Goal: Task Accomplishment & Management: Complete application form

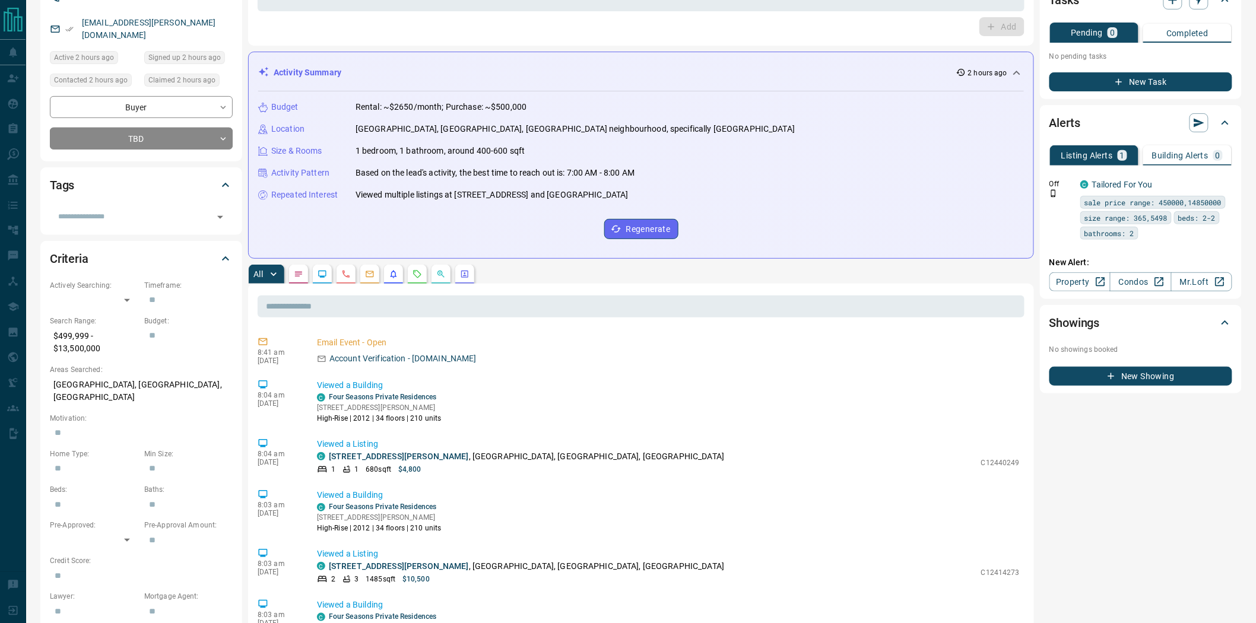
scroll to position [461, 0]
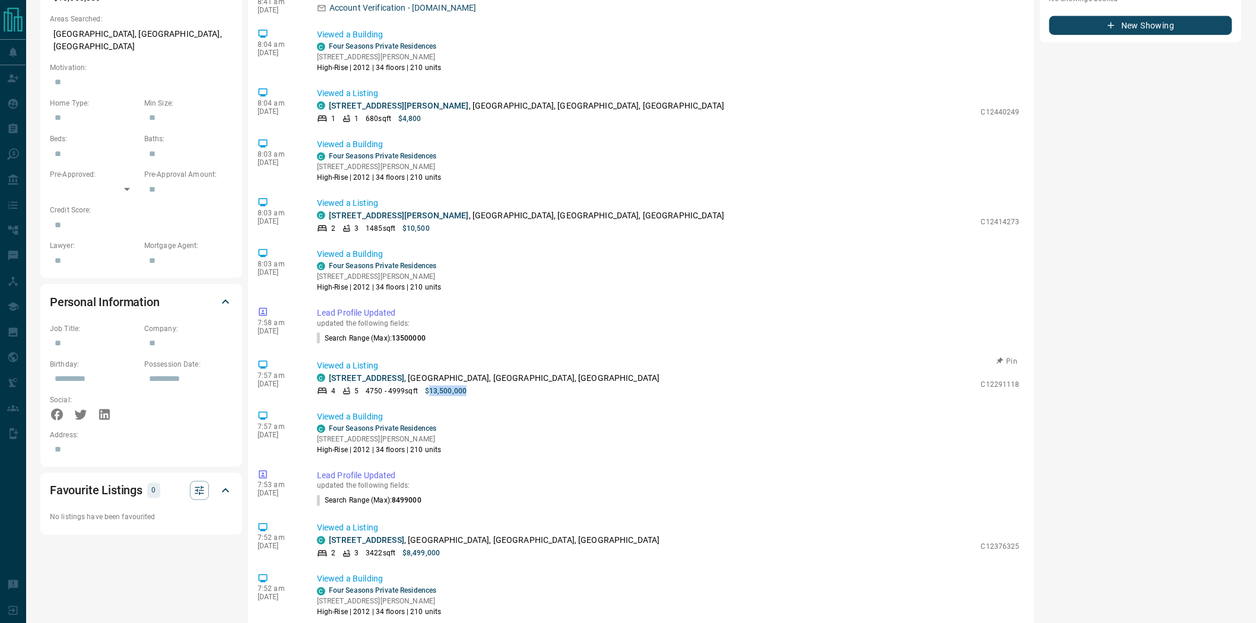
drag, startPoint x: 429, startPoint y: 389, endPoint x: 495, endPoint y: 401, distance: 66.3
click at [495, 401] on div "8:41 am [DATE] Email Event - Open Account Verification - [DOMAIN_NAME] 8:04 am …" at bounding box center [641, 457] width 767 height 950
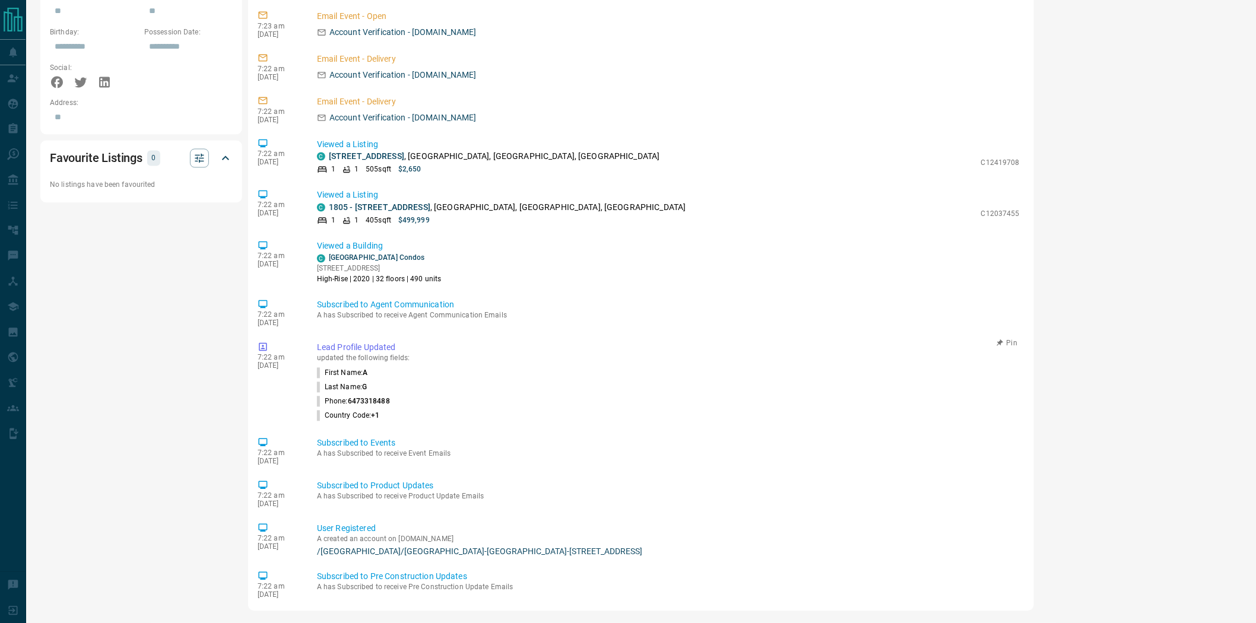
scroll to position [891, 0]
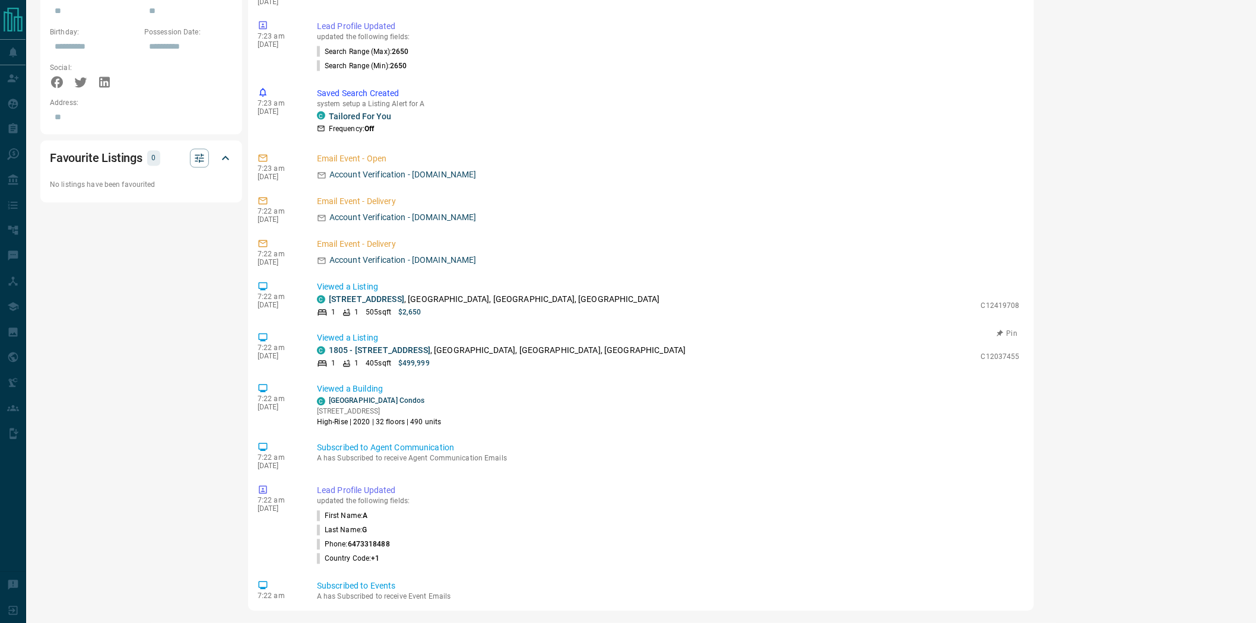
click at [404, 366] on p "$499,999" at bounding box center [413, 364] width 31 height 11
click at [404, 318] on p "$2,650" at bounding box center [409, 313] width 23 height 11
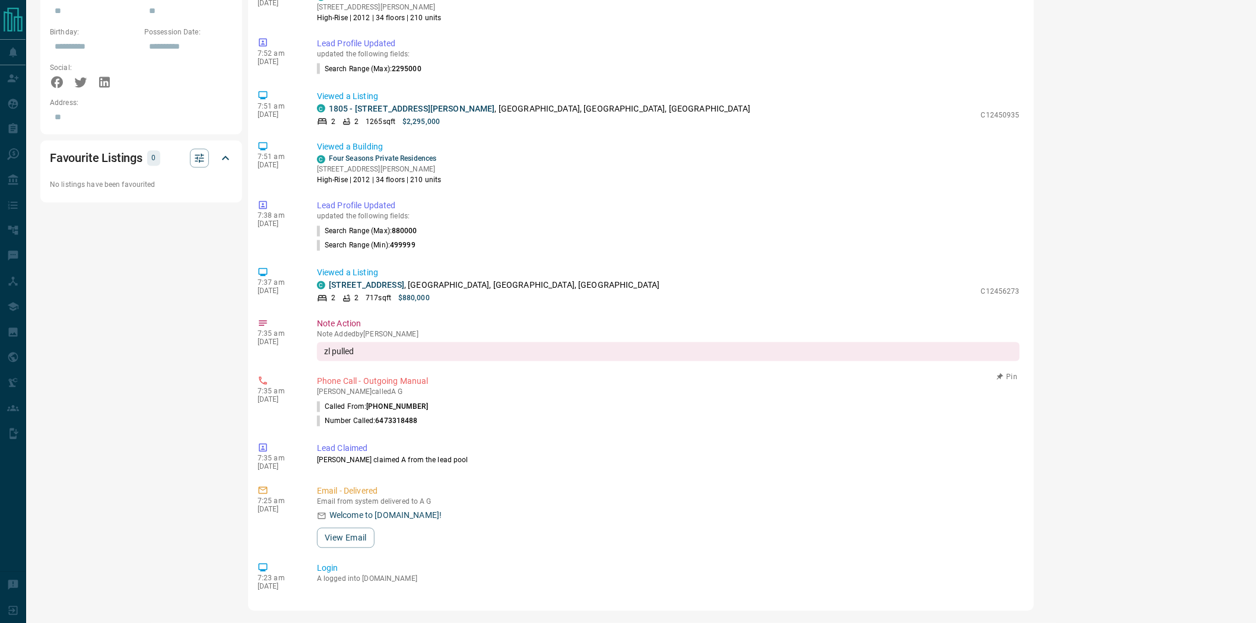
scroll to position [230, 0]
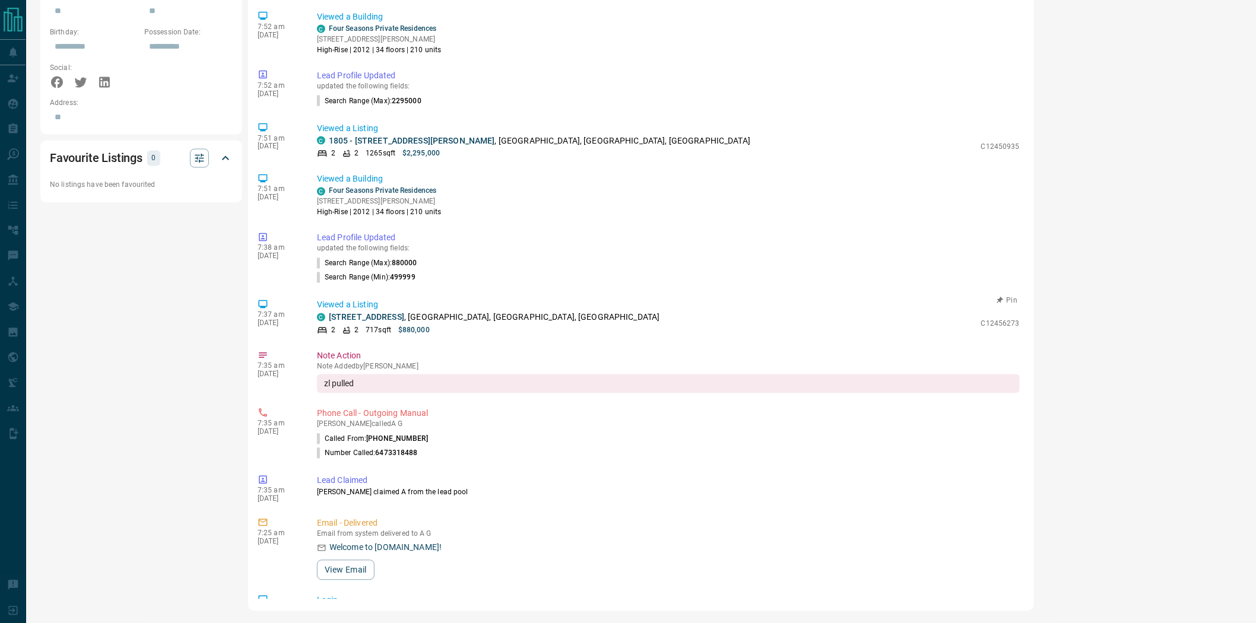
click at [404, 331] on p "$880,000" at bounding box center [413, 330] width 31 height 11
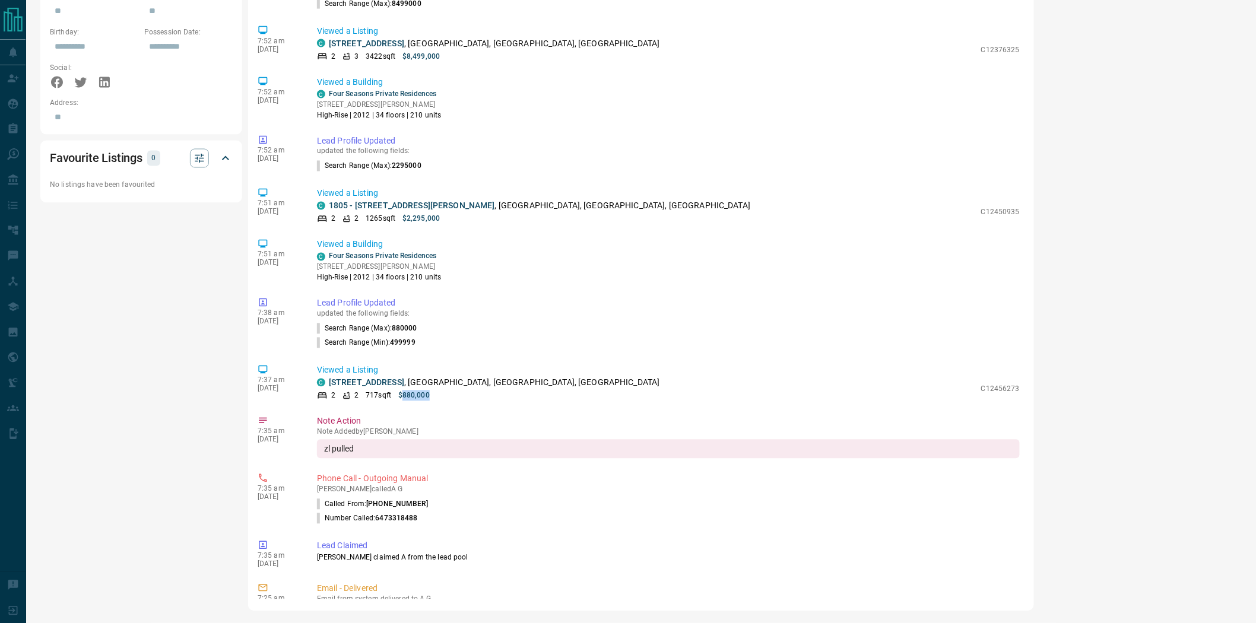
scroll to position [164, 0]
drag, startPoint x: 405, startPoint y: 216, endPoint x: 446, endPoint y: 223, distance: 41.6
click at [446, 223] on div "2 2 1265 sqft $2,295,000" at bounding box center [646, 219] width 658 height 11
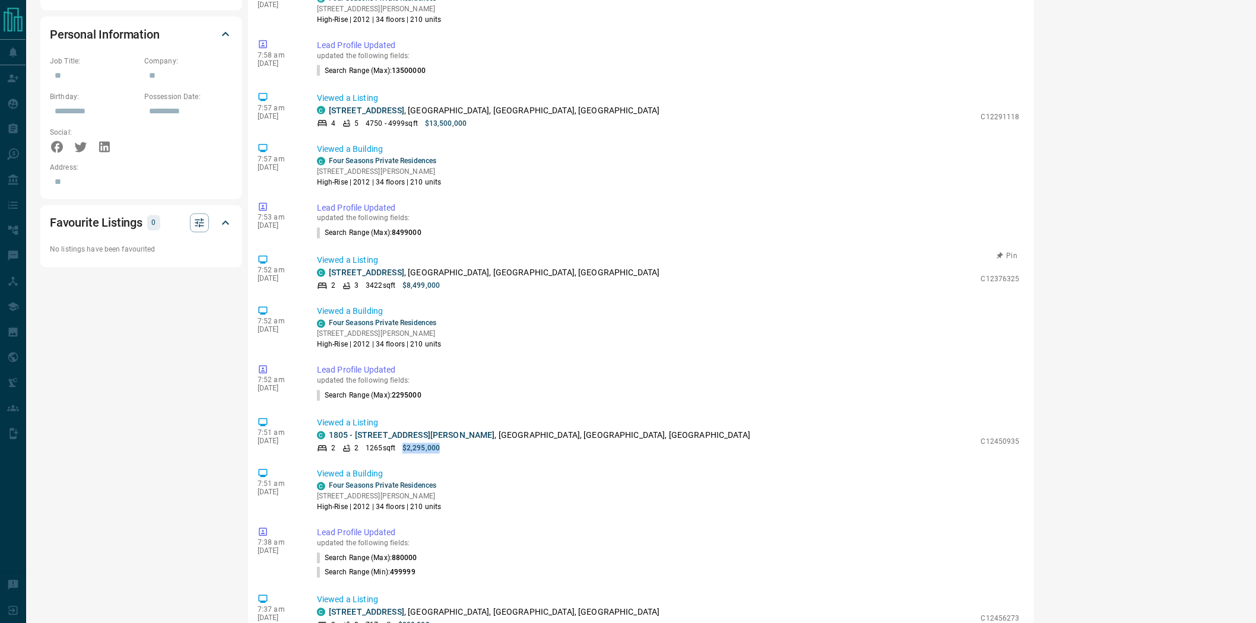
scroll to position [728, 0]
drag, startPoint x: 432, startPoint y: 289, endPoint x: 492, endPoint y: 296, distance: 59.7
click at [492, 296] on div "7:52 am [DATE] Viewed a Listing C [STREET_ADDRESS] 2 3 3422 sqft $8,499,000 C12…" at bounding box center [641, 274] width 767 height 44
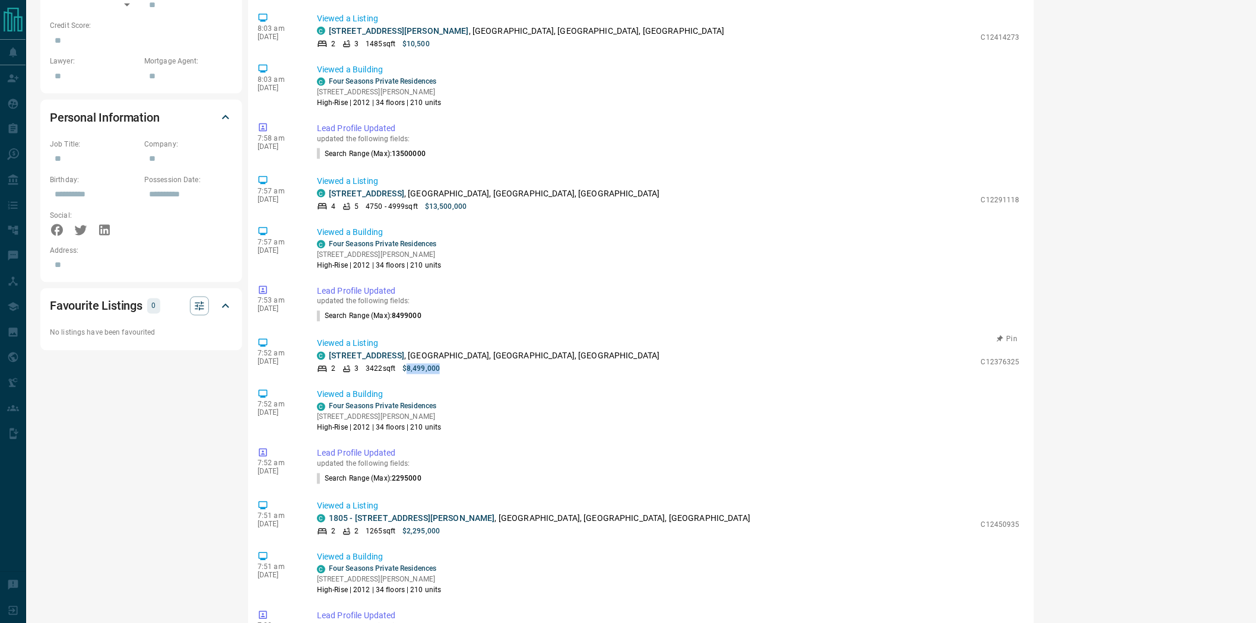
scroll to position [530, 0]
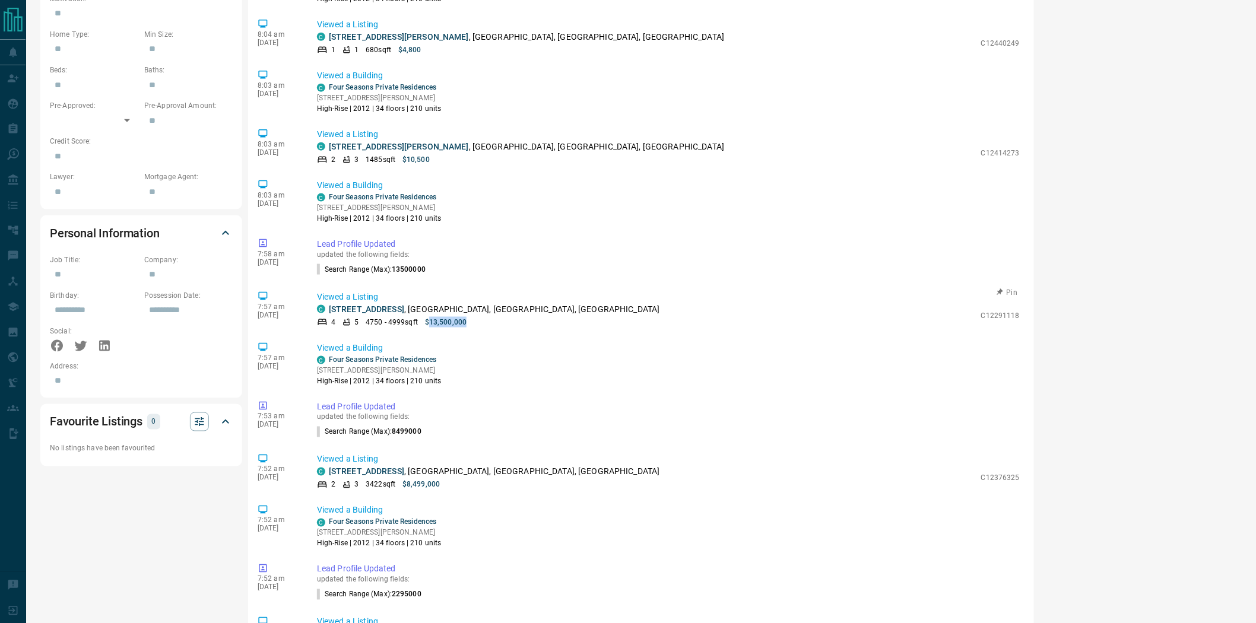
drag, startPoint x: 430, startPoint y: 322, endPoint x: 499, endPoint y: 315, distance: 69.2
click at [539, 330] on div "7:57 am [DATE] Viewed a Listing C [STREET_ADDRESS] 4 5 4750 - 4999 sqft $13,500…" at bounding box center [641, 309] width 767 height 44
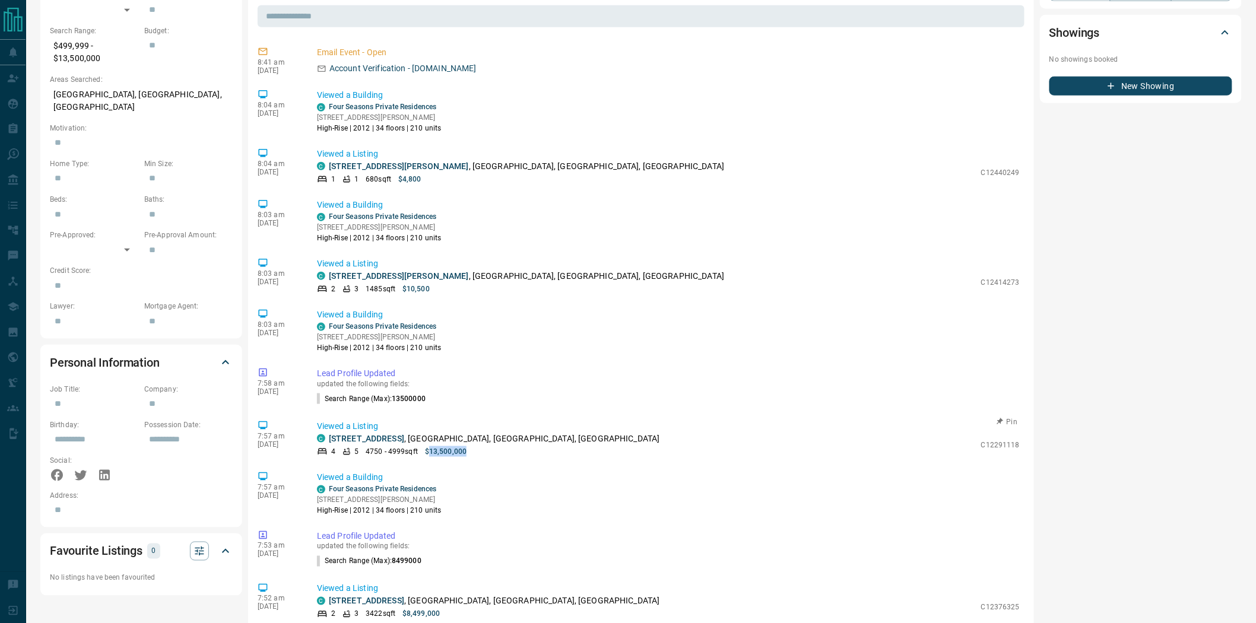
scroll to position [398, 0]
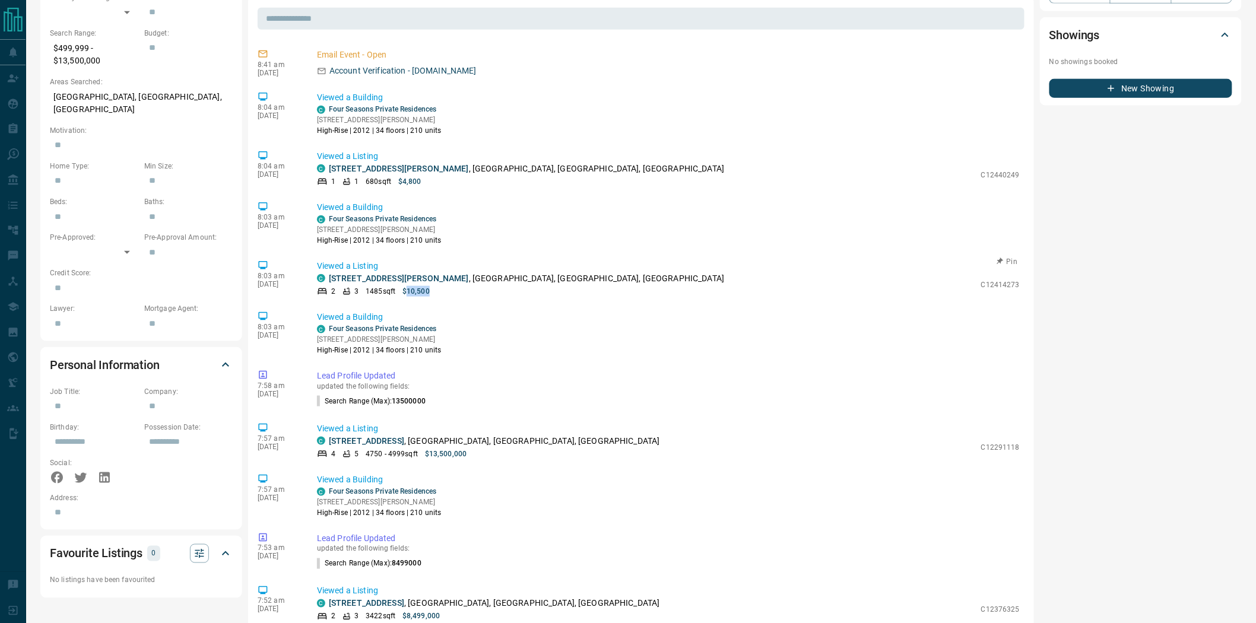
drag, startPoint x: 406, startPoint y: 294, endPoint x: 474, endPoint y: 298, distance: 68.4
click at [474, 298] on div "8:03 am [DATE] Viewed a Listing C [STREET_ADDRESS][PERSON_NAME] 2 3 1485 sqft $…" at bounding box center [641, 278] width 767 height 44
drag, startPoint x: 406, startPoint y: 181, endPoint x: 568, endPoint y: 195, distance: 163.2
click at [569, 187] on div "1 1 680 sqft $4,800" at bounding box center [646, 181] width 658 height 11
click at [452, 260] on p "Viewed a Listing" at bounding box center [668, 266] width 703 height 12
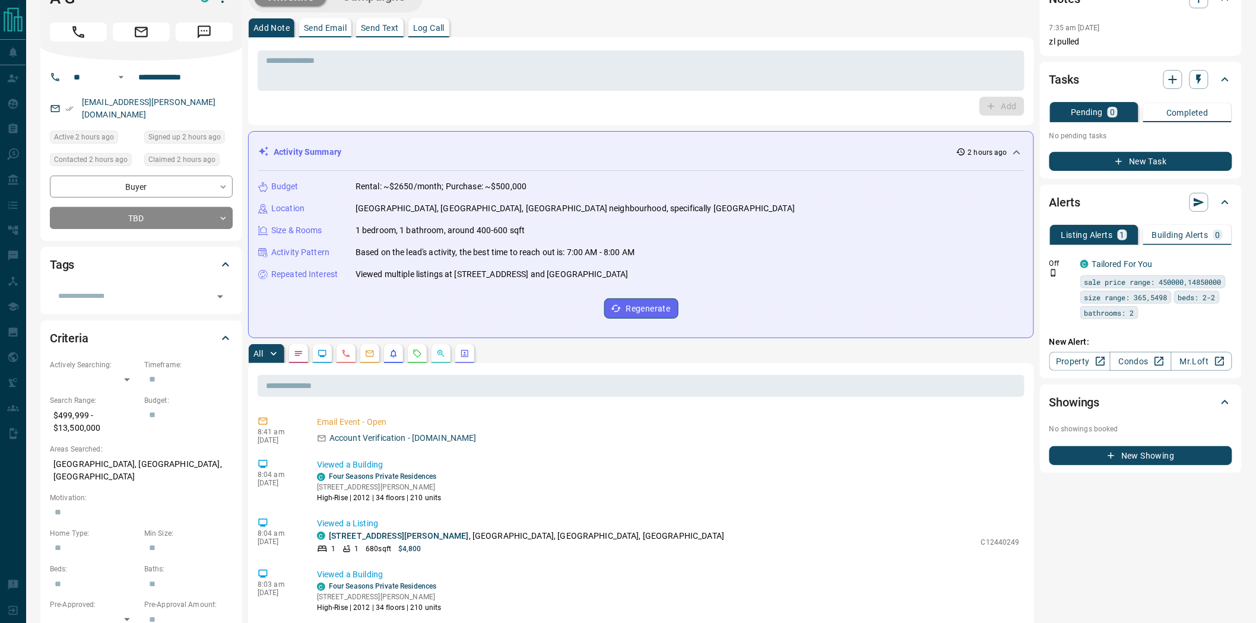
scroll to position [0, 0]
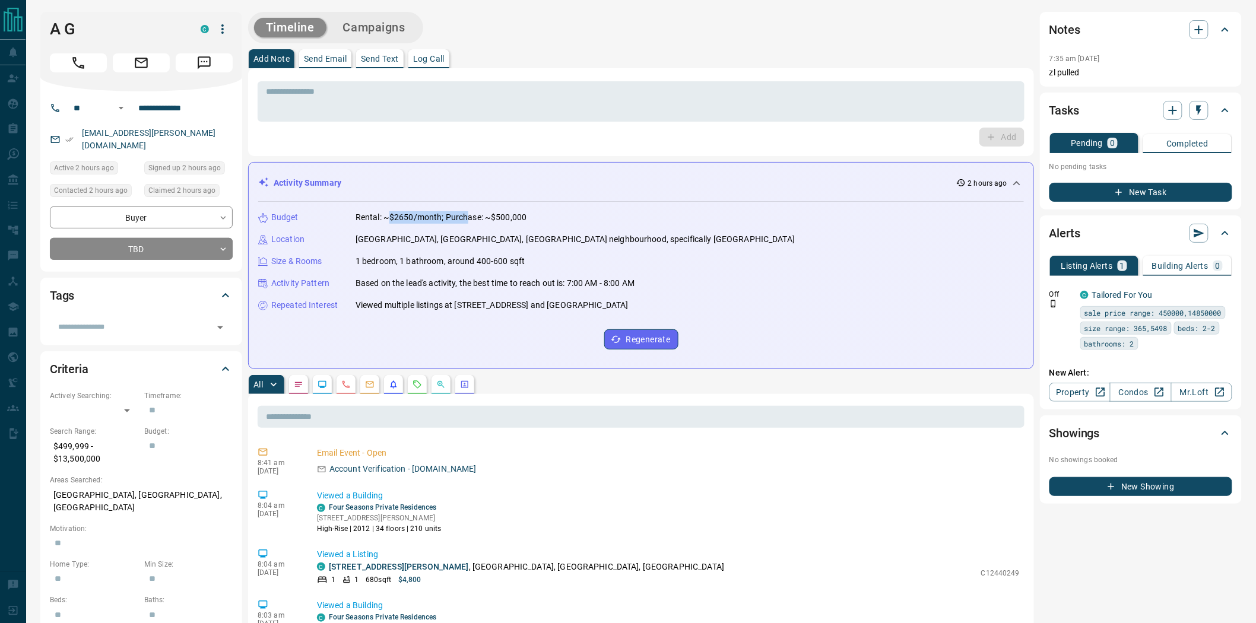
drag, startPoint x: 390, startPoint y: 215, endPoint x: 467, endPoint y: 217, distance: 77.2
click at [467, 217] on p "Rental: ~$2650/month; Purchase: ~$500,000" at bounding box center [441, 217] width 171 height 12
click at [503, 216] on p "Rental: ~$2650/month; Purchase: ~$500,000" at bounding box center [441, 217] width 171 height 12
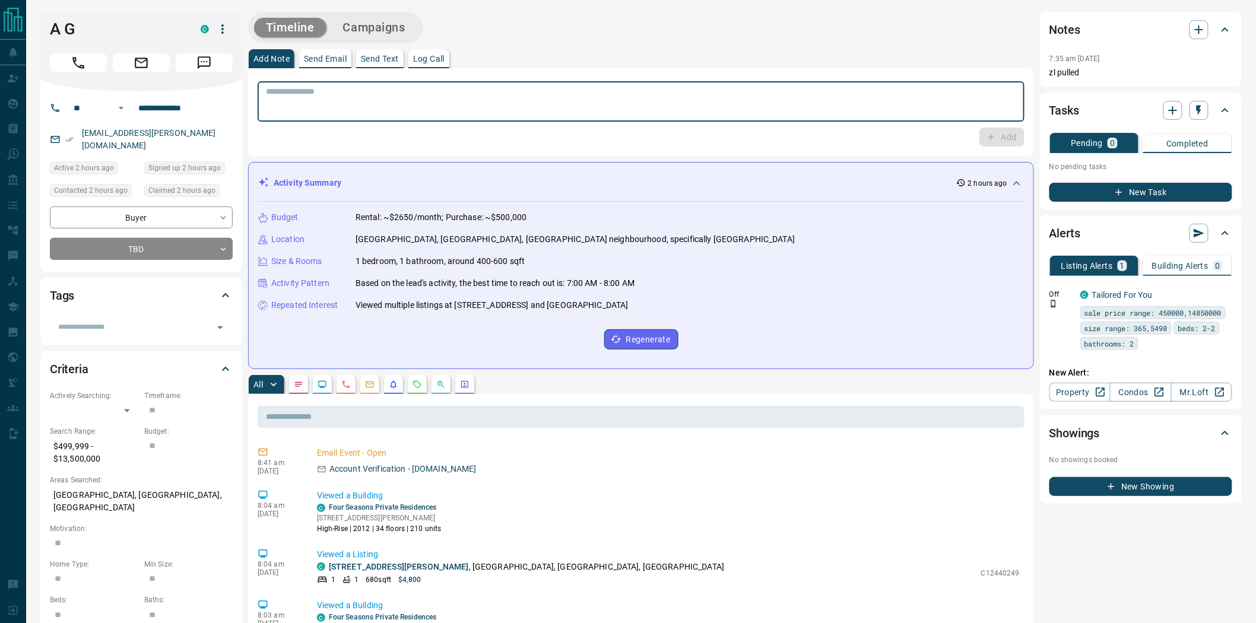
click at [625, 107] on textarea at bounding box center [641, 102] width 750 height 30
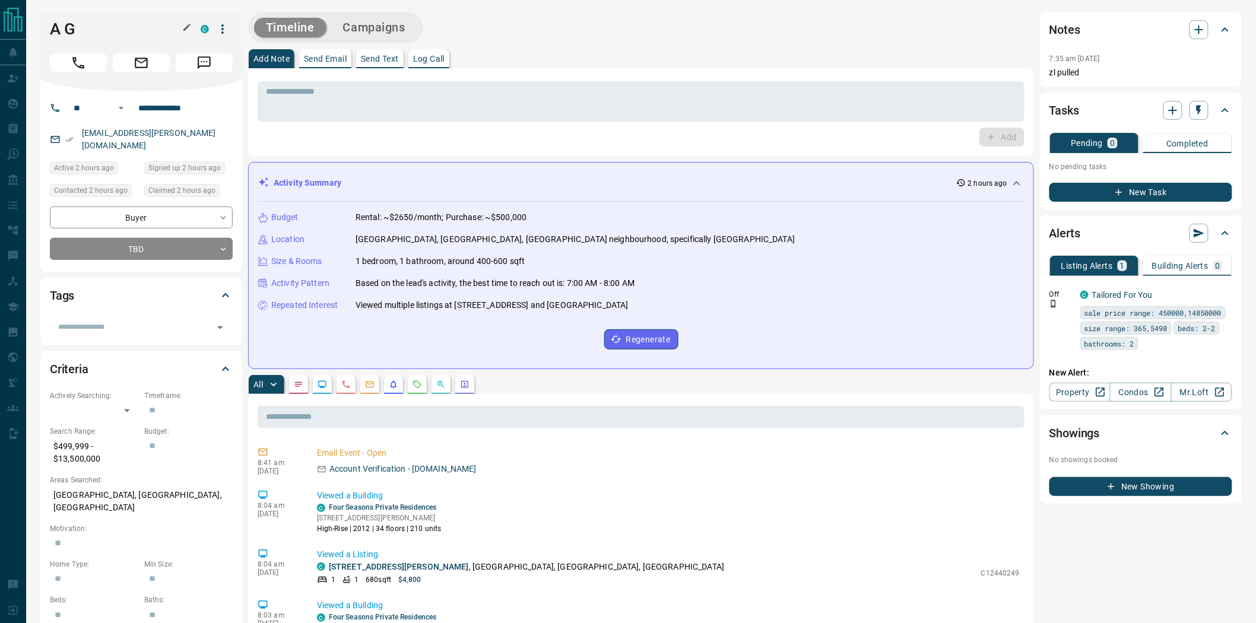
click at [61, 31] on h1 "A G" at bounding box center [116, 29] width 133 height 19
click at [56, 28] on h1 "A G" at bounding box center [116, 29] width 133 height 19
click at [185, 27] on icon "button" at bounding box center [186, 27] width 9 height 9
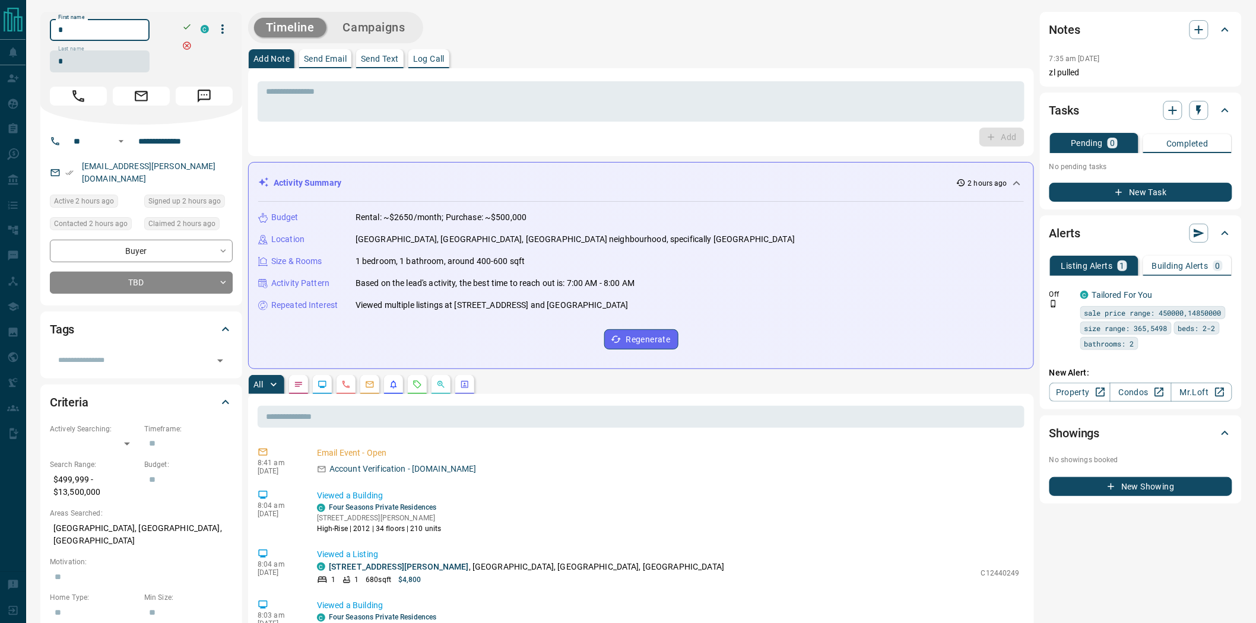
click at [78, 31] on input "*" at bounding box center [100, 30] width 100 height 22
type input "*****"
click at [115, 64] on input "*" at bounding box center [100, 61] width 100 height 22
type input "*****"
click at [417, 123] on div "* ​ Add" at bounding box center [641, 112] width 767 height 69
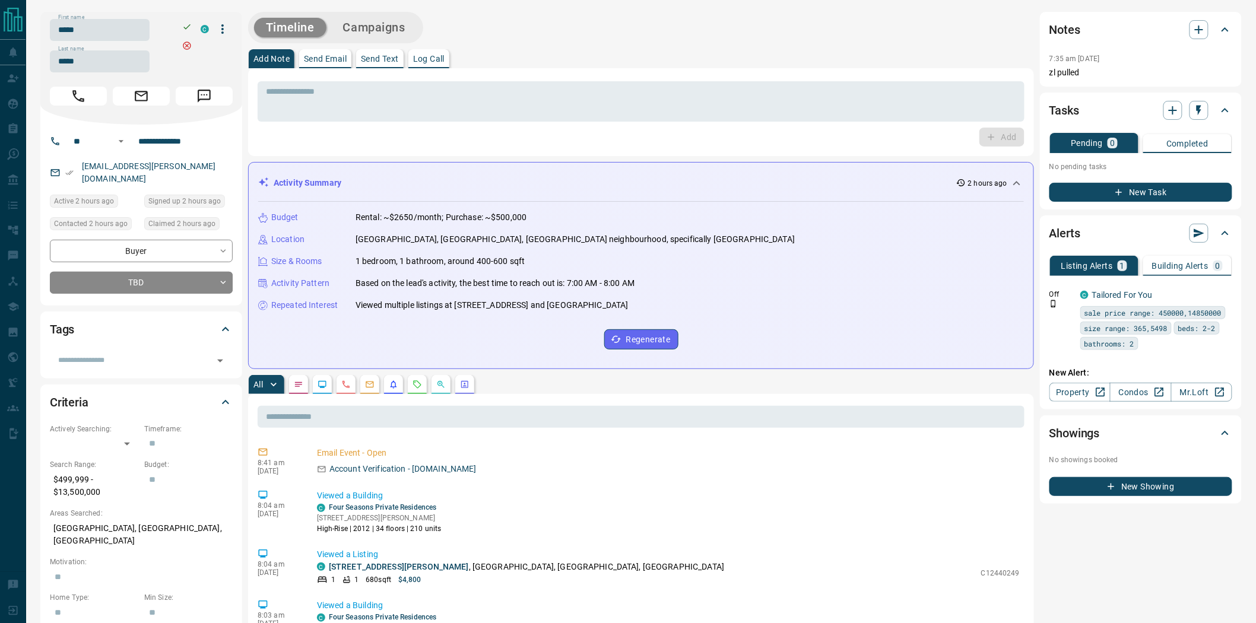
click at [186, 27] on icon "button" at bounding box center [186, 26] width 9 height 9
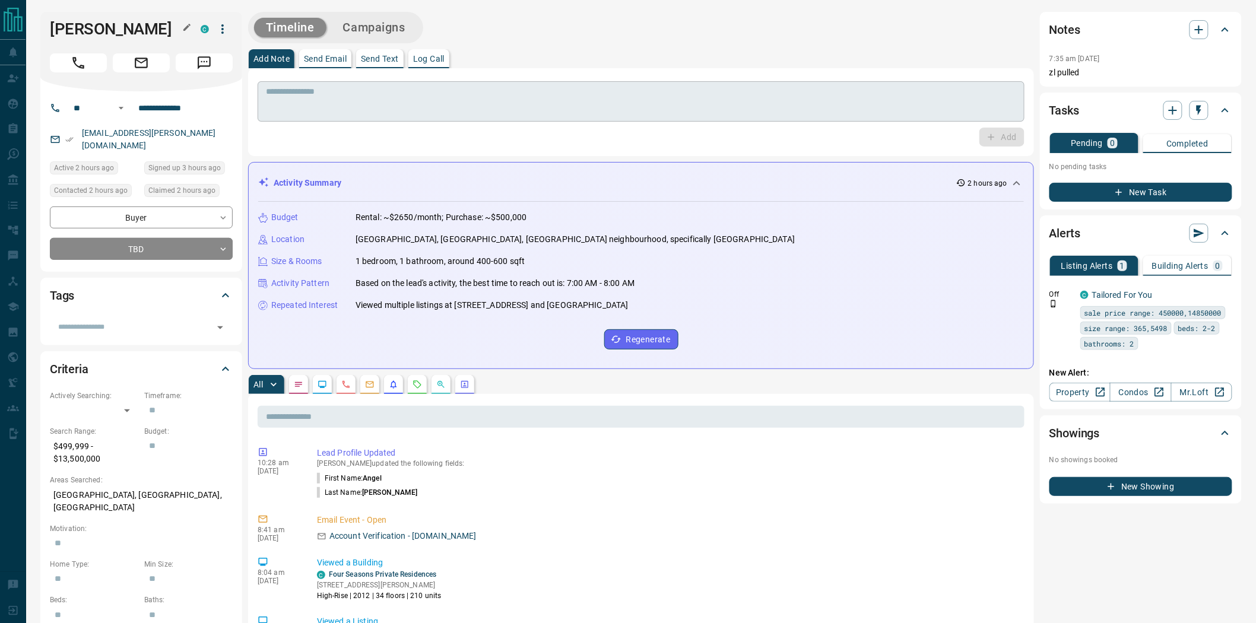
drag, startPoint x: 363, startPoint y: 126, endPoint x: 338, endPoint y: 111, distance: 28.5
click at [361, 126] on div "* ​ Add" at bounding box center [641, 112] width 767 height 69
click at [334, 108] on textarea at bounding box center [641, 102] width 750 height 30
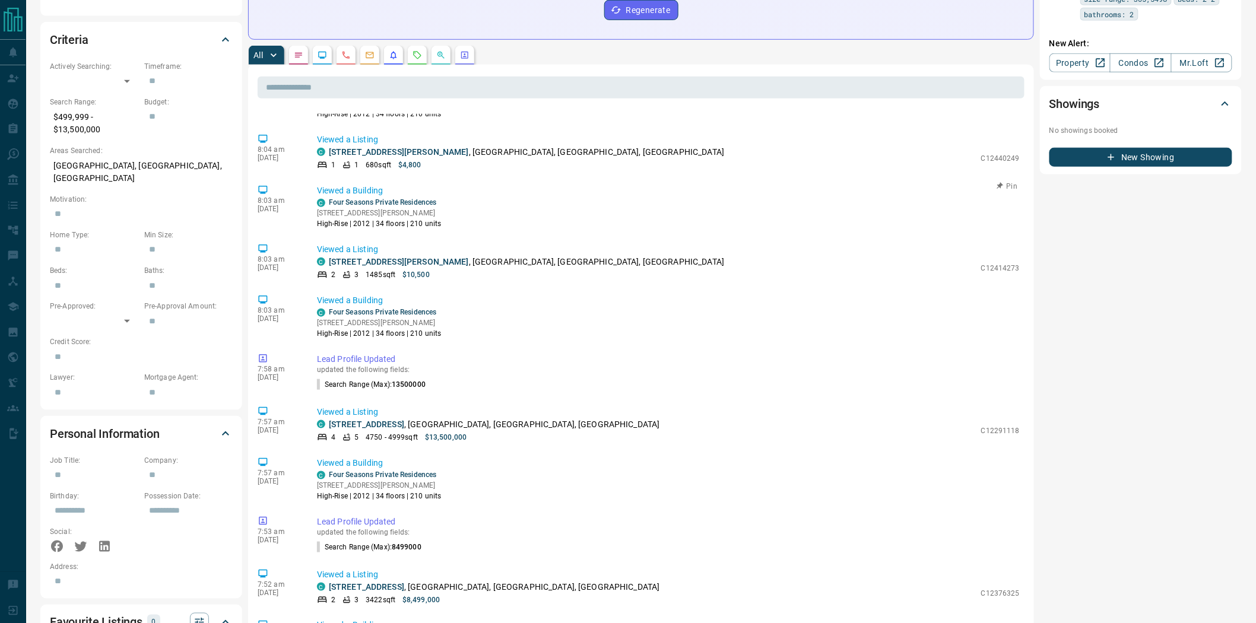
scroll to position [198, 0]
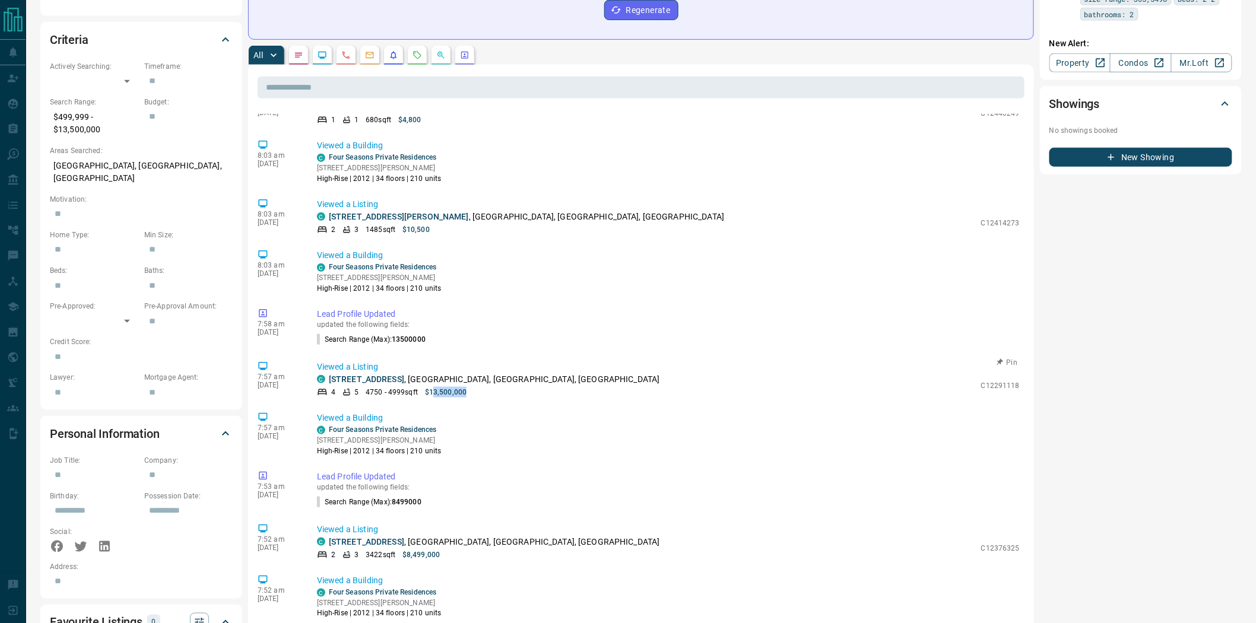
drag, startPoint x: 432, startPoint y: 391, endPoint x: 533, endPoint y: 391, distance: 100.9
click at [535, 390] on div "4 5 4750 - 4999 sqft $13,500,000" at bounding box center [646, 392] width 658 height 11
click at [473, 394] on div "4 5 4750 - 4999 sqft $13,500,000" at bounding box center [646, 392] width 658 height 11
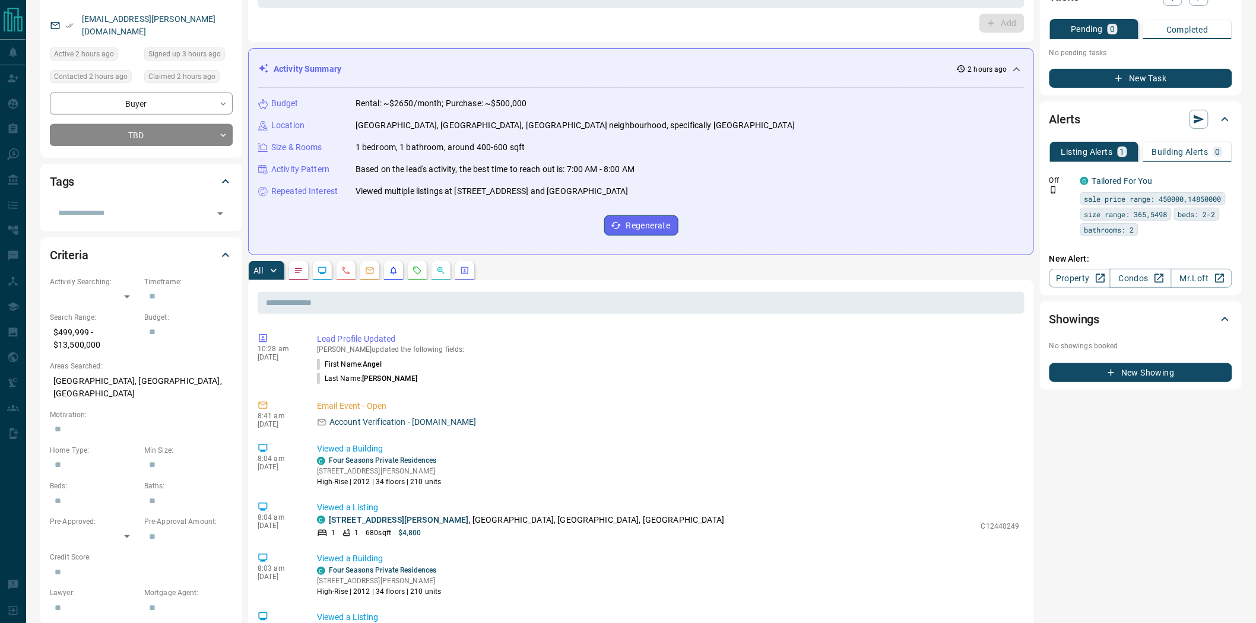
scroll to position [0, 0]
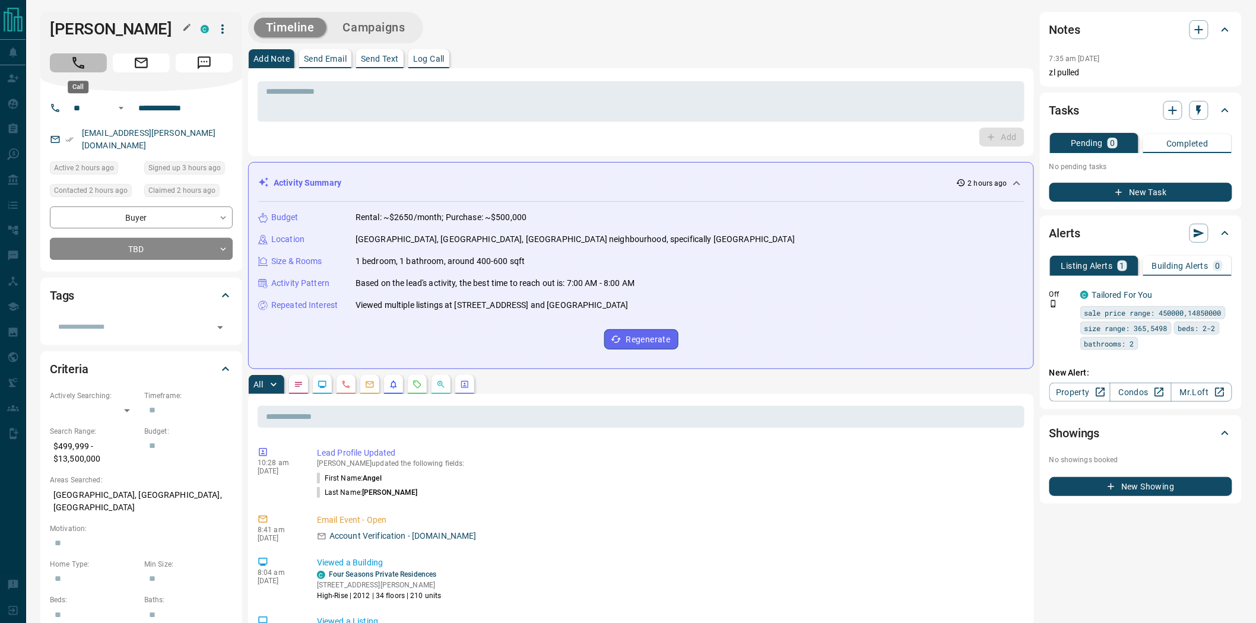
click at [61, 56] on button "Call" at bounding box center [78, 62] width 57 height 19
click at [61, 56] on div "[PERSON_NAME]" at bounding box center [141, 52] width 202 height 80
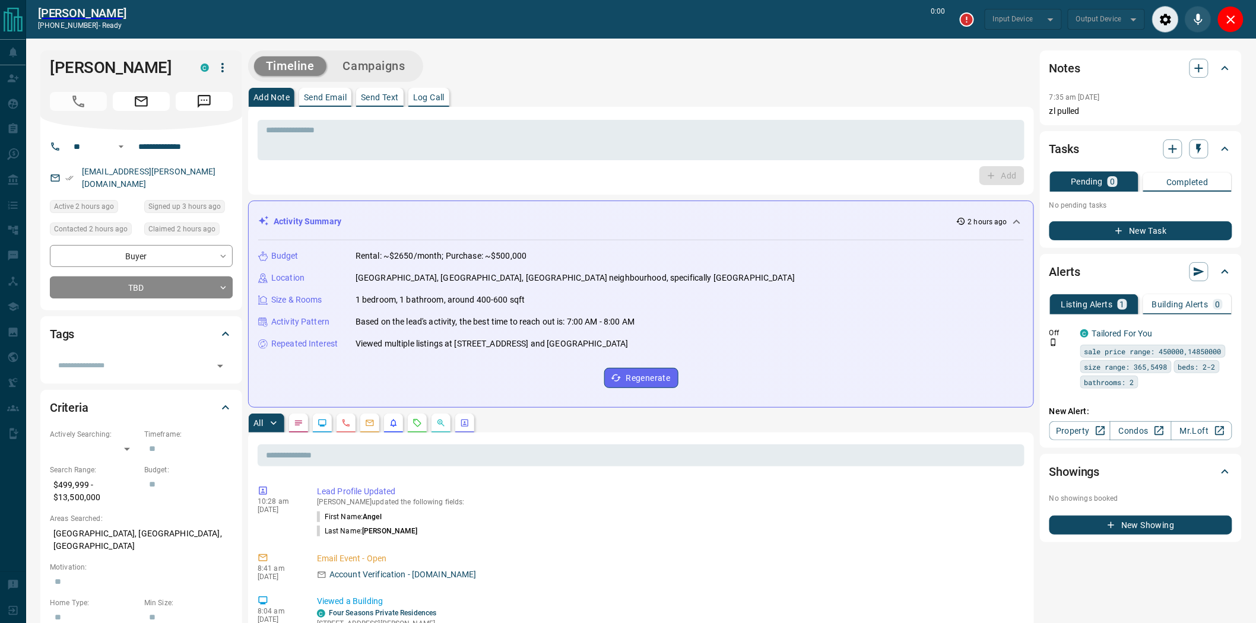
click at [538, 164] on div "* ​ Add" at bounding box center [641, 150] width 767 height 69
type input "*******"
click at [525, 128] on textarea at bounding box center [641, 140] width 750 height 30
type input "*******"
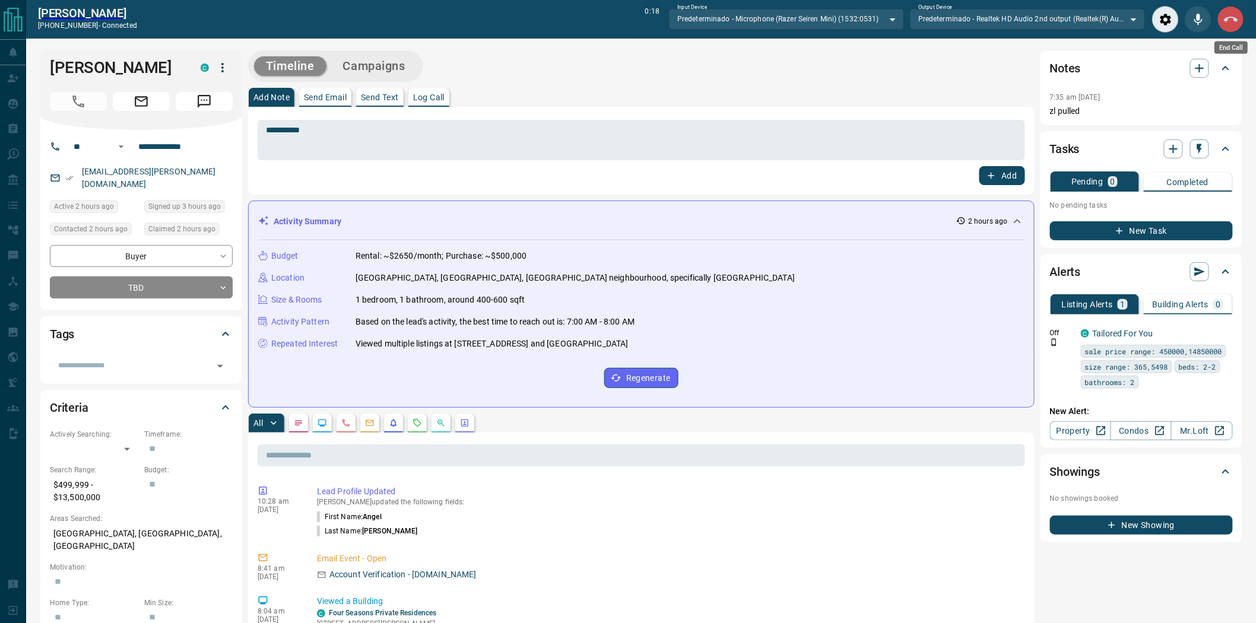
click at [1221, 25] on button "End Call" at bounding box center [1231, 19] width 27 height 27
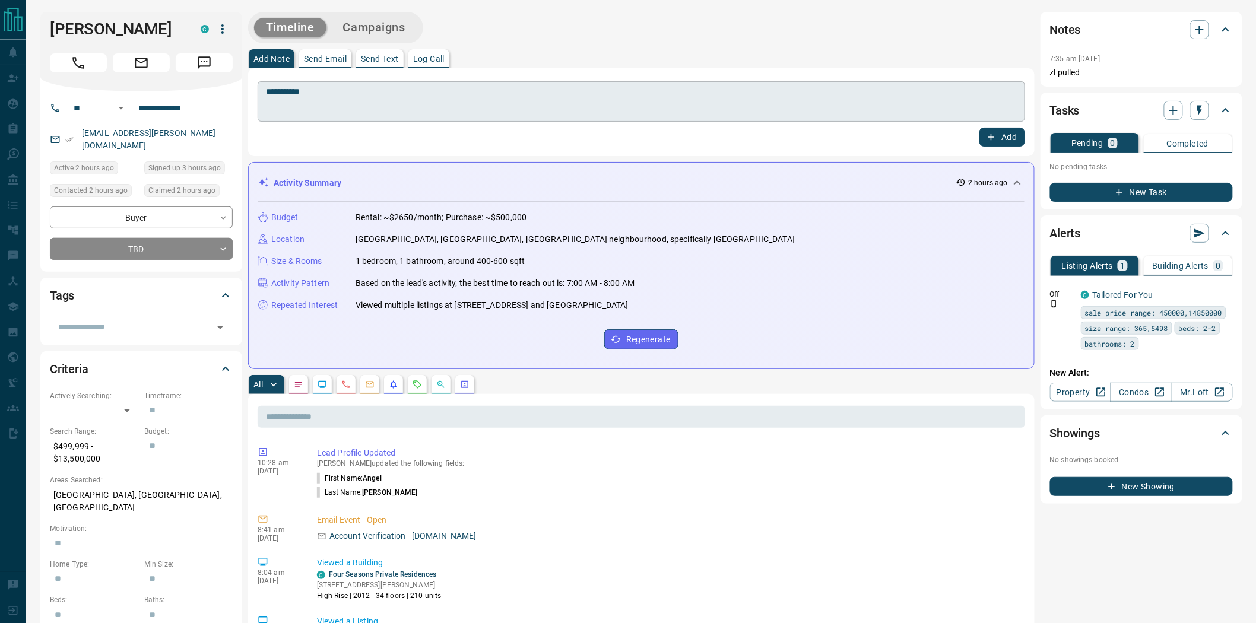
drag, startPoint x: 465, startPoint y: 103, endPoint x: 448, endPoint y: 97, distance: 18.6
click at [464, 103] on textarea "**********" at bounding box center [641, 102] width 751 height 30
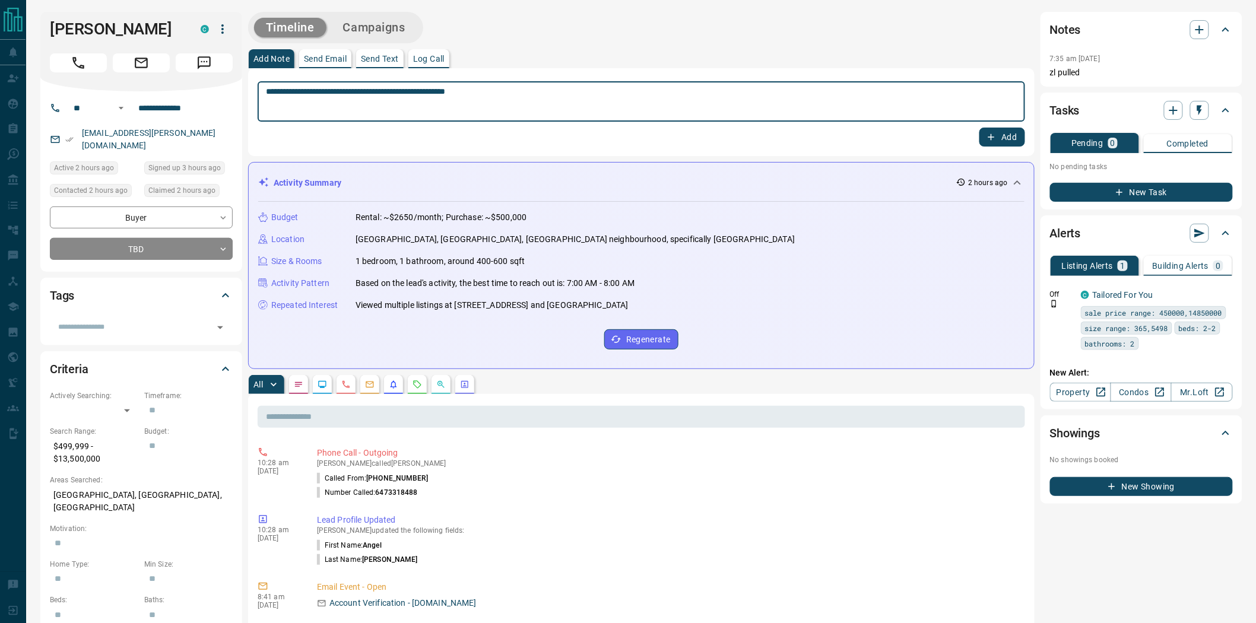
type textarea "**********"
click at [990, 137] on icon "button" at bounding box center [992, 137] width 7 height 7
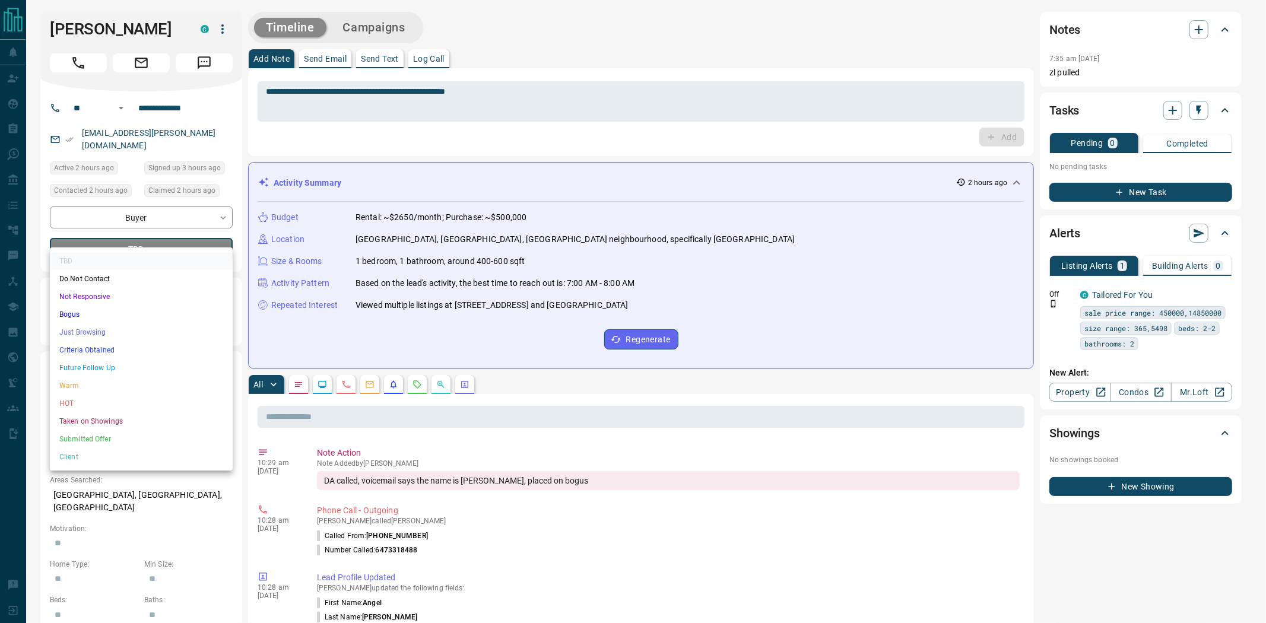
click at [76, 312] on li "Bogus" at bounding box center [141, 315] width 183 height 18
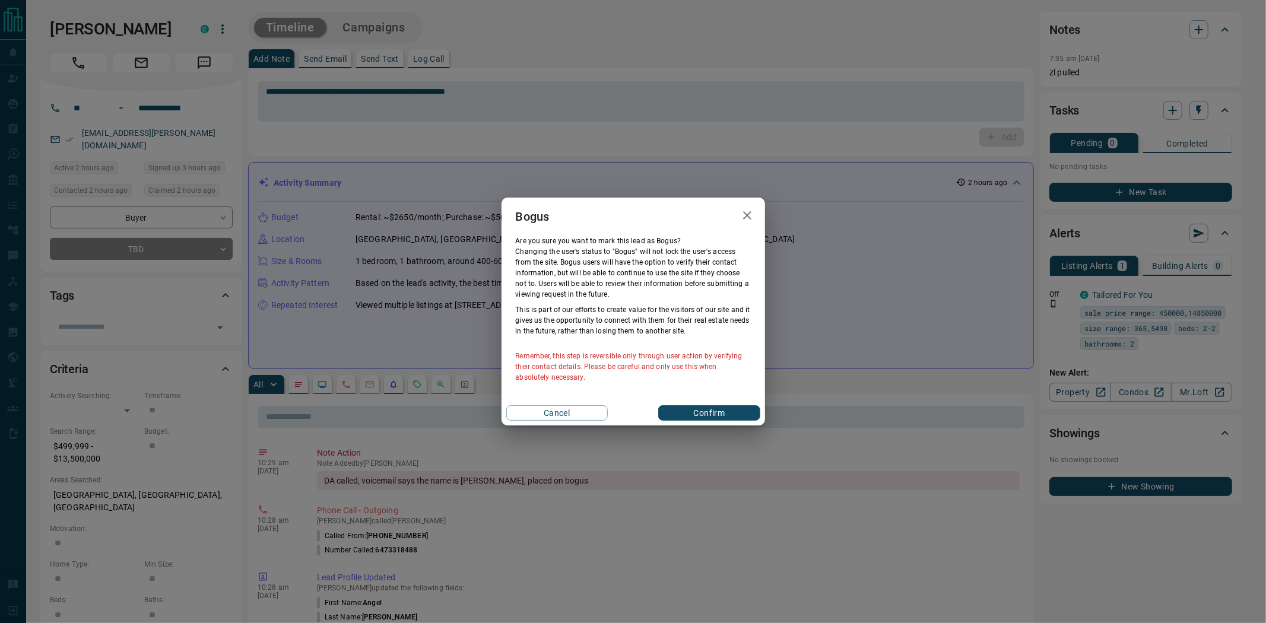
click at [704, 410] on button "Confirm" at bounding box center [709, 413] width 102 height 15
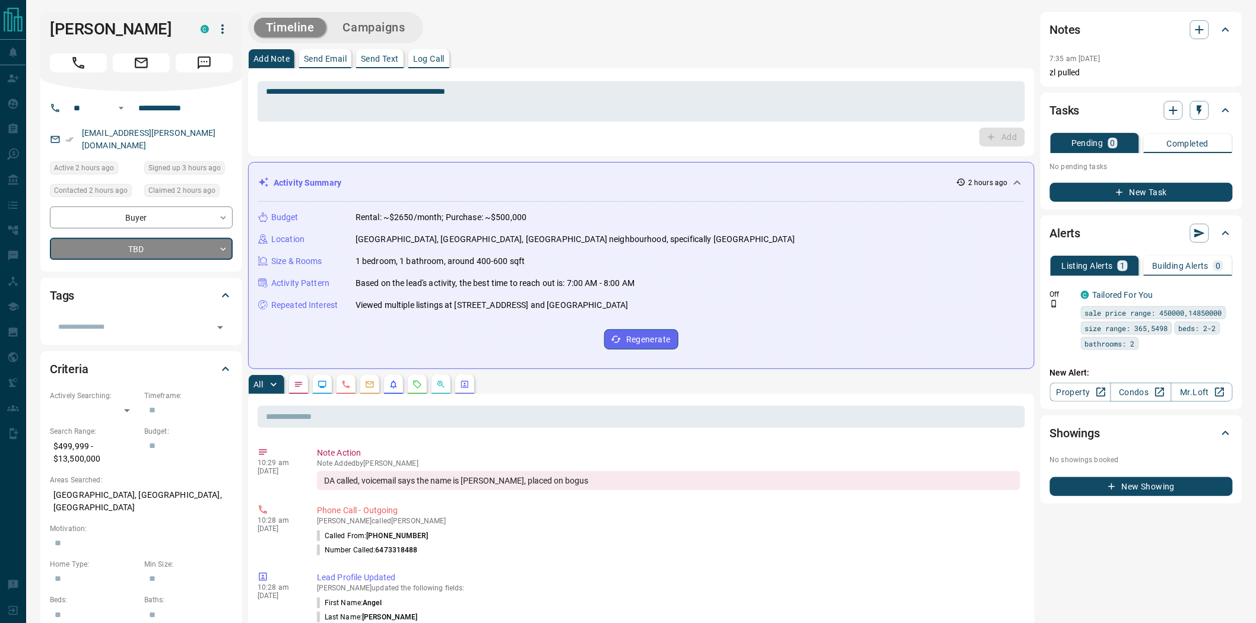
type input "**********"
type input "*"
